Goal: Information Seeking & Learning: Compare options

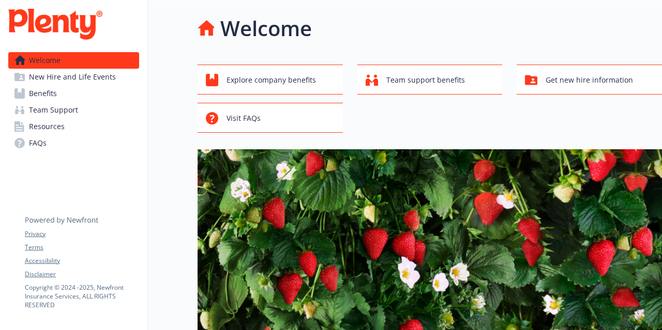
click at [55, 95] on span "Benefits" at bounding box center [43, 93] width 28 height 17
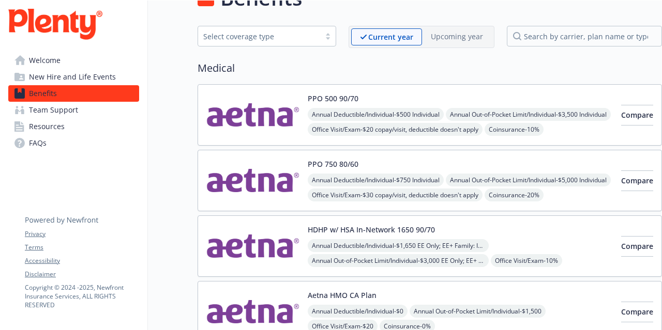
scroll to position [52, 0]
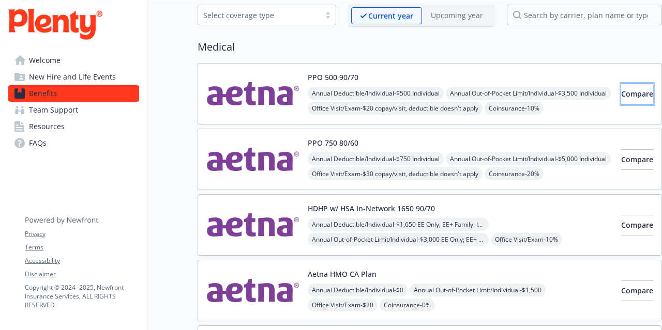
click at [640, 90] on button "Compare" at bounding box center [637, 94] width 32 height 21
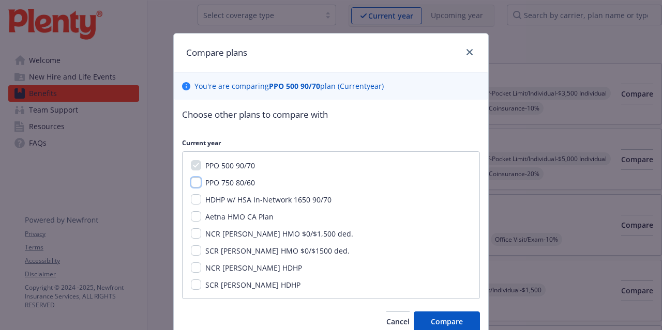
click at [192, 180] on input "PPO 750 80/60" at bounding box center [196, 182] width 10 height 10
checkbox input "true"
click at [454, 324] on span "Compare" at bounding box center [447, 322] width 32 height 10
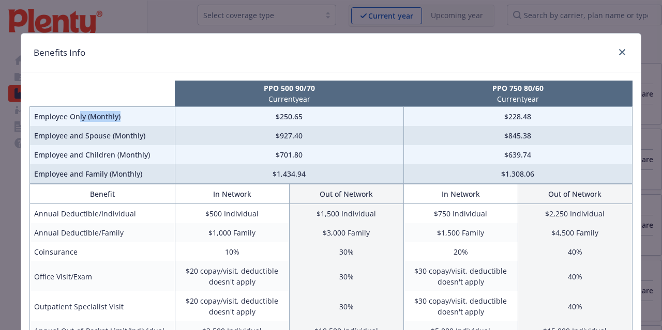
drag, startPoint x: 120, startPoint y: 115, endPoint x: 74, endPoint y: 115, distance: 46.0
click at [74, 115] on td "Employee Only (Monthly)" at bounding box center [102, 117] width 145 height 20
drag, startPoint x: 266, startPoint y: 115, endPoint x: 351, endPoint y: 121, distance: 85.0
click at [351, 121] on td "$250.65" at bounding box center [289, 117] width 229 height 20
drag, startPoint x: 477, startPoint y: 114, endPoint x: 567, endPoint y: 114, distance: 90.0
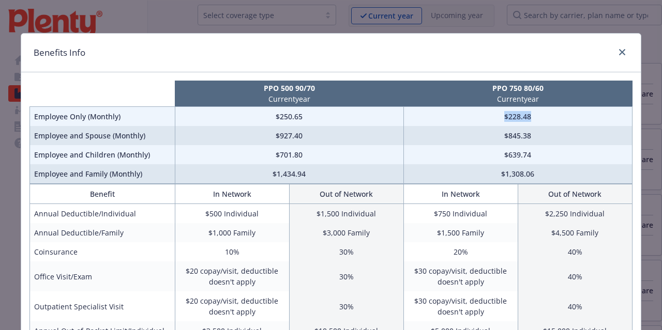
click at [567, 114] on td "$228.48" at bounding box center [517, 117] width 229 height 20
click at [531, 119] on td "$228.48" at bounding box center [517, 117] width 229 height 20
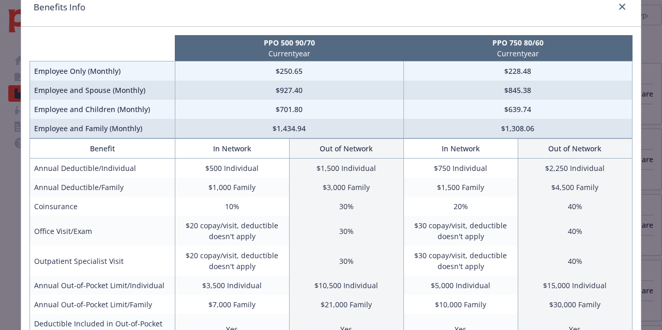
scroll to position [0, 0]
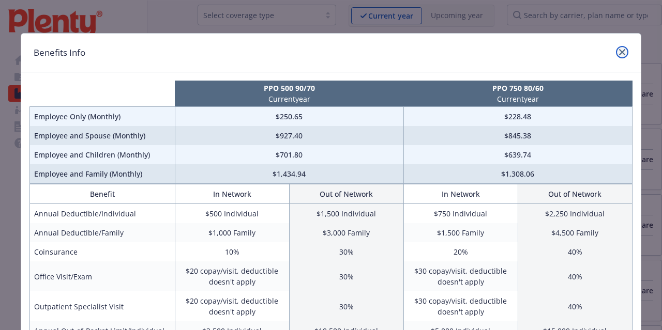
click at [619, 53] on icon "close" at bounding box center [622, 52] width 6 height 6
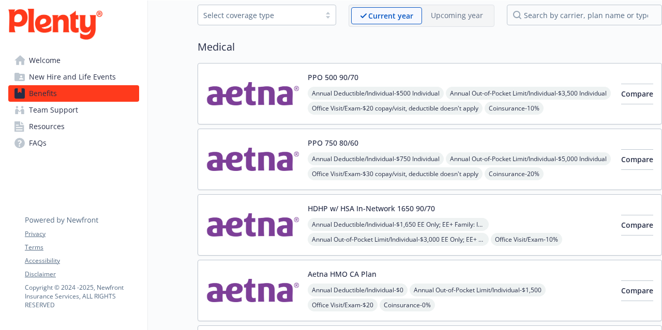
scroll to position [103, 0]
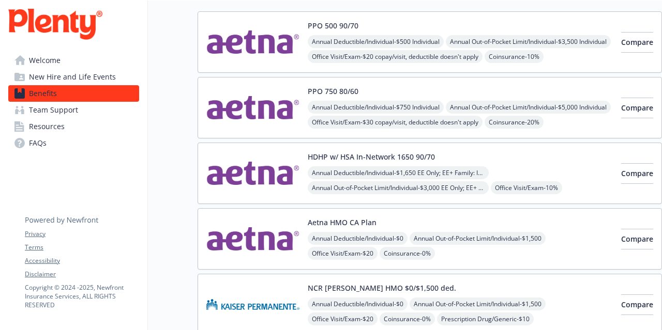
drag, startPoint x: 317, startPoint y: 220, endPoint x: 368, endPoint y: 219, distance: 51.2
click at [368, 219] on button "Aetna HMO CA Plan" at bounding box center [342, 222] width 69 height 11
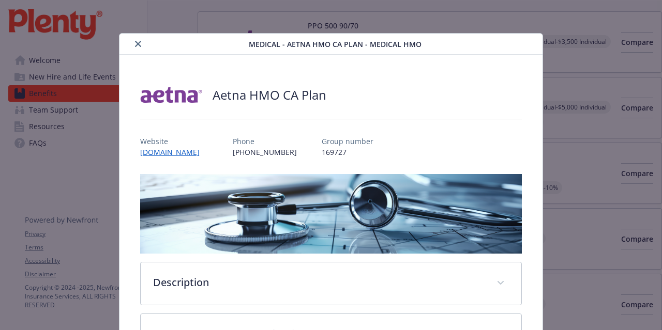
scroll to position [31, 0]
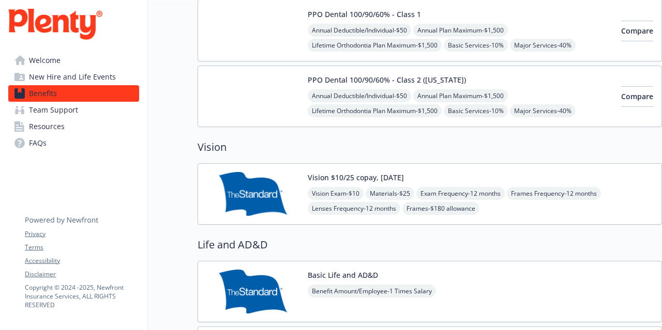
scroll to position [620, 0]
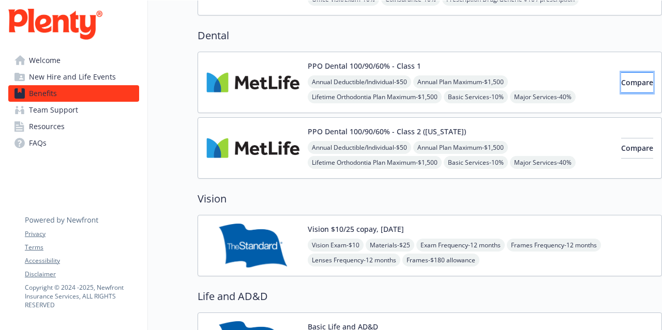
click at [621, 83] on span "Compare" at bounding box center [637, 83] width 32 height 10
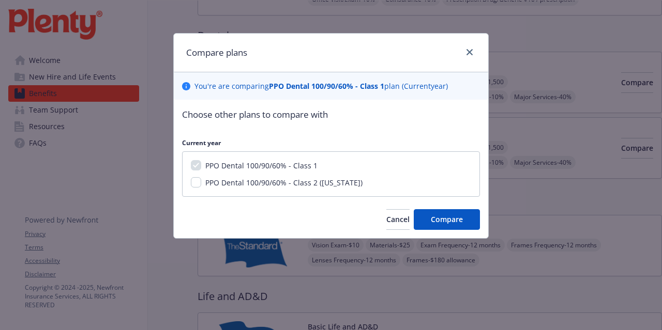
click at [476, 55] on div "Compare plans" at bounding box center [331, 53] width 314 height 39
click at [469, 54] on icon "close" at bounding box center [469, 52] width 6 height 6
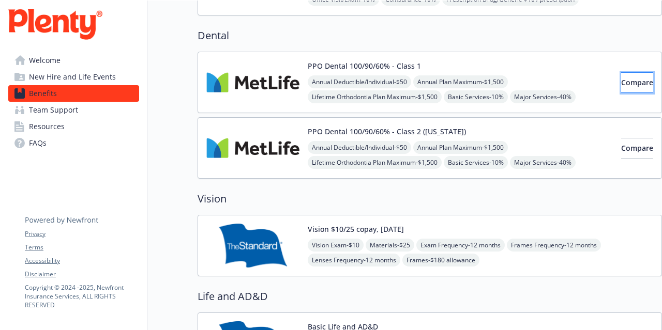
click at [621, 80] on span "Compare" at bounding box center [637, 83] width 32 height 10
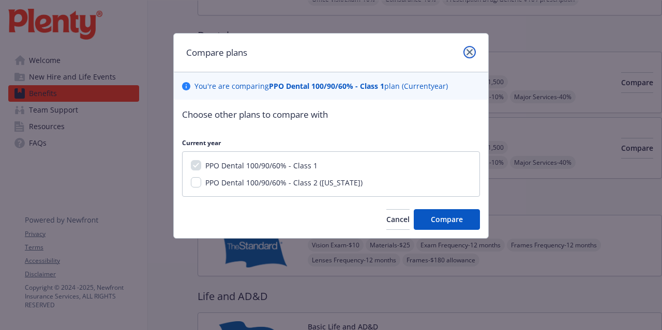
click at [474, 56] on link "close" at bounding box center [469, 52] width 12 height 12
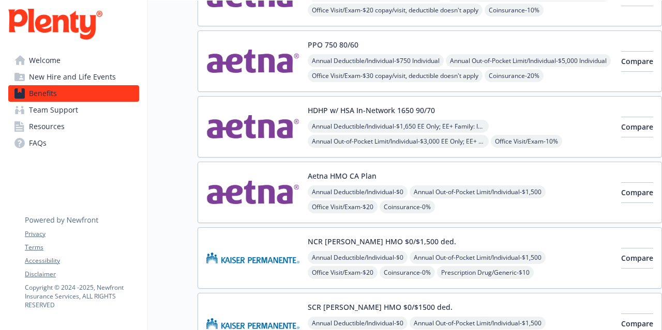
scroll to position [0, 0]
